Goal: Use online tool/utility: Utilize a website feature to perform a specific function

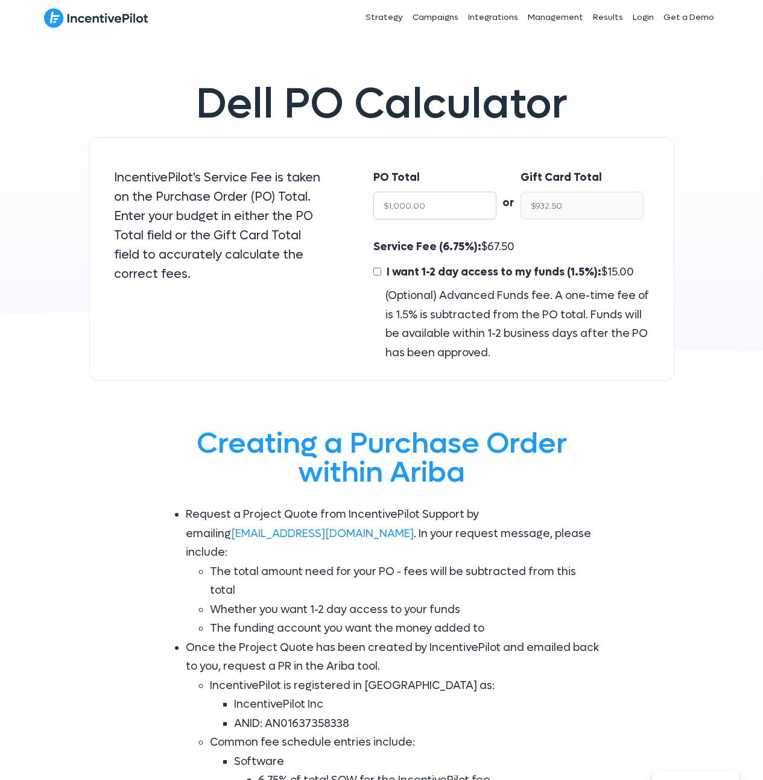
click at [434, 208] on input "$1,000.00" at bounding box center [434, 206] width 123 height 28
paste input "7761"
type input "$7761"
type input "$7,237.13"
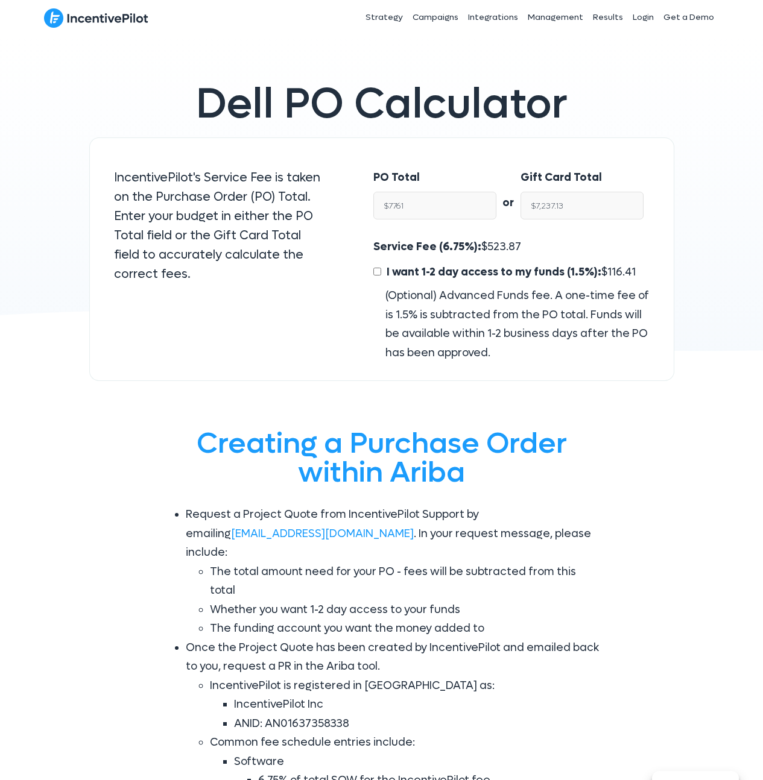
click at [619, 267] on span "116.41" at bounding box center [621, 272] width 28 height 14
copy span "116.41"
click at [579, 204] on input "$7,237.13" at bounding box center [581, 206] width 123 height 28
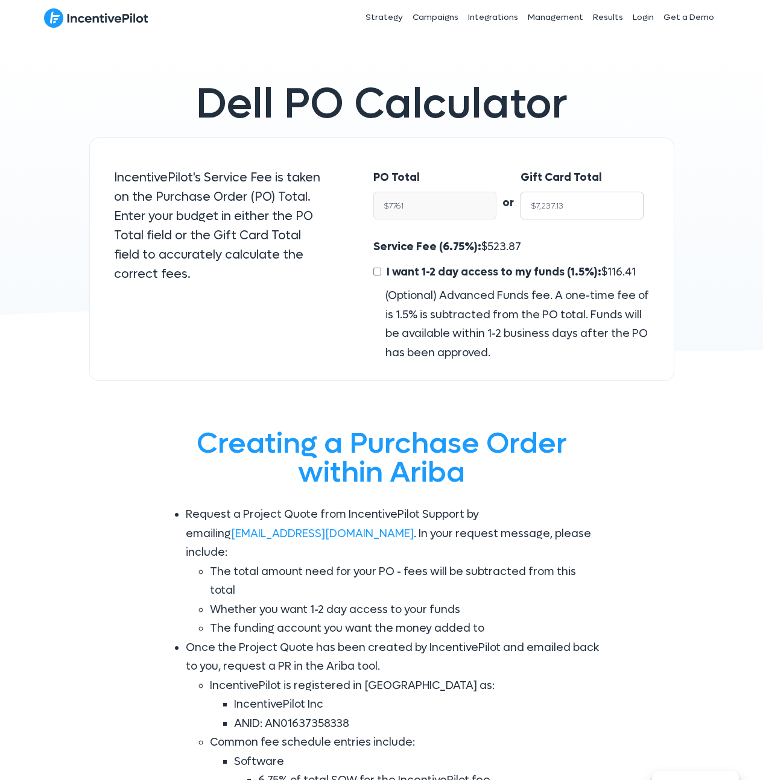
type input "$7,761.00"
click at [507, 245] on span "523.87" at bounding box center [504, 247] width 34 height 14
copy span "523.87"
click at [440, 196] on input "$1,000.00" at bounding box center [434, 206] width 123 height 28
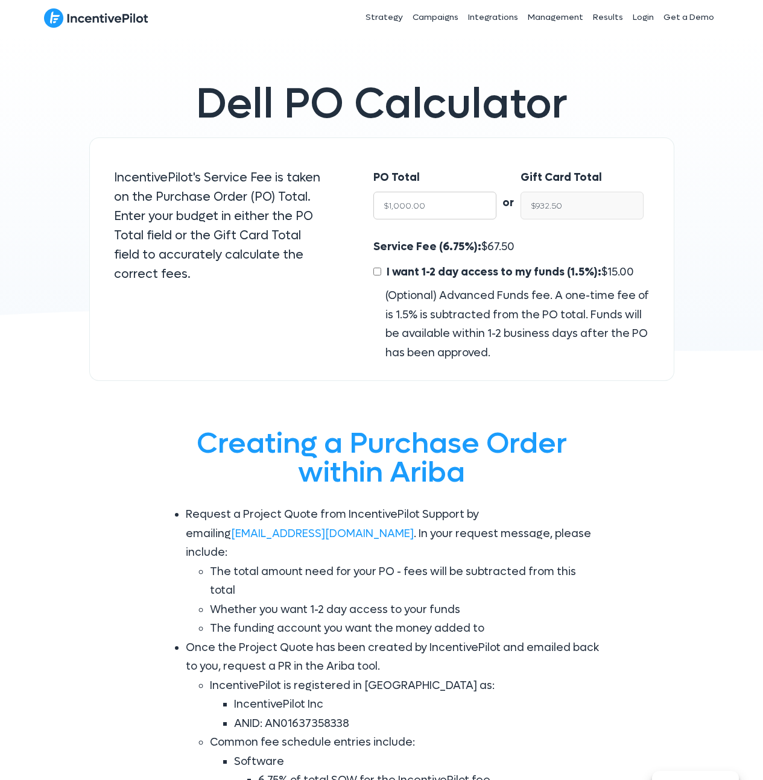
click at [440, 196] on input "$1,000.00" at bounding box center [434, 206] width 123 height 28
paste input "90,0"
type input "90,000"
type input "$83,925.00"
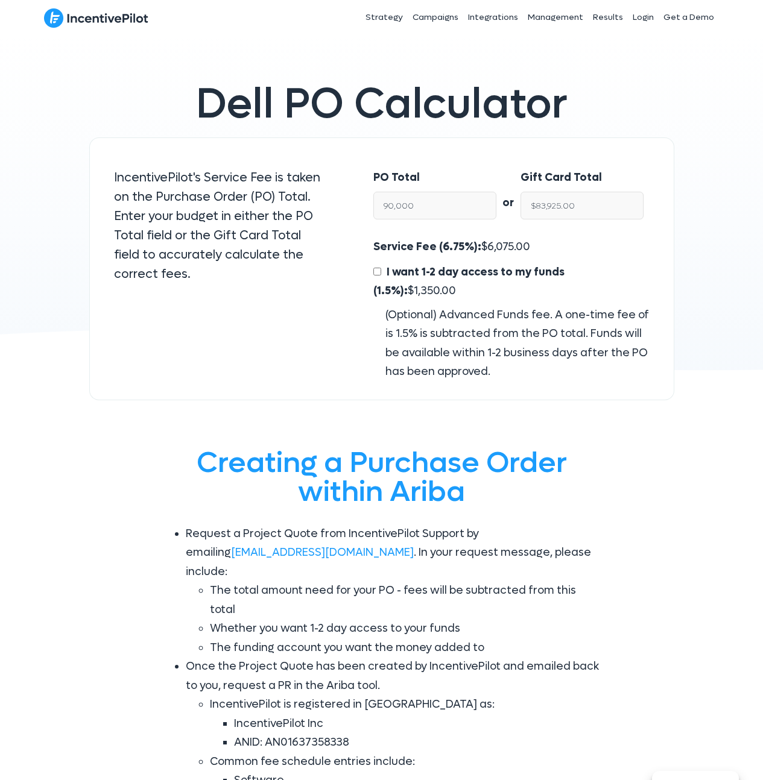
click at [500, 143] on div "PO Total 90,000 or Gift Card Total $83,925.00 Service Fee (6.75%): $ 6,075.00 I…" at bounding box center [511, 268] width 324 height 263
click at [569, 206] on input "$83,925.00" at bounding box center [581, 206] width 123 height 28
type input "$90,000.00"
click at [502, 249] on span "6,075.00" at bounding box center [508, 247] width 43 height 14
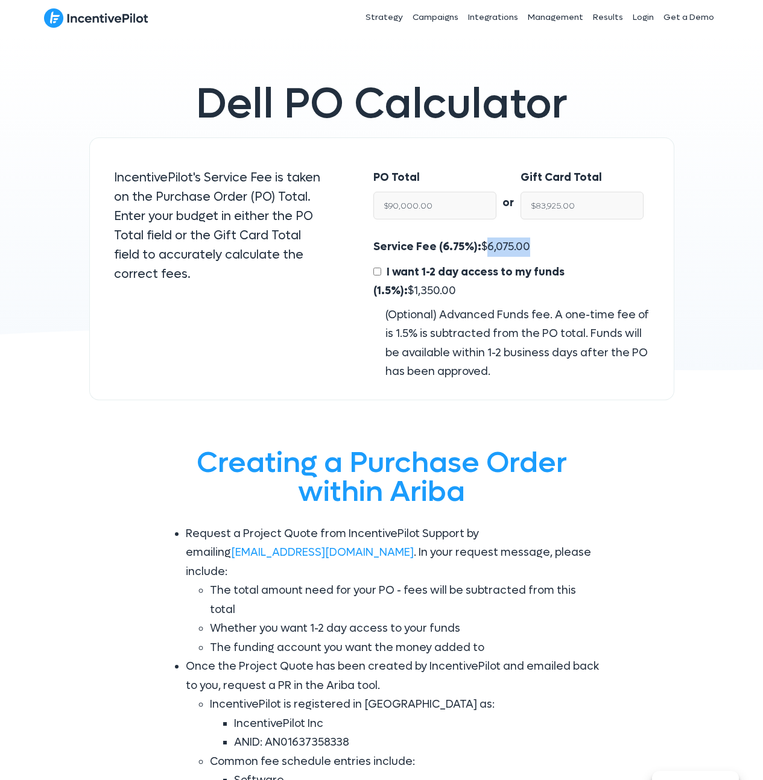
click at [502, 249] on span "6,075.00" at bounding box center [508, 247] width 43 height 14
copy span "6,075.00"
